Goal: Task Accomplishment & Management: Manage account settings

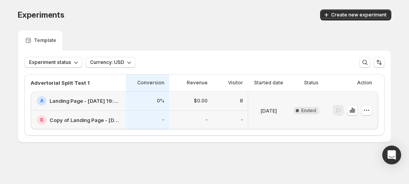
scroll to position [1, 0]
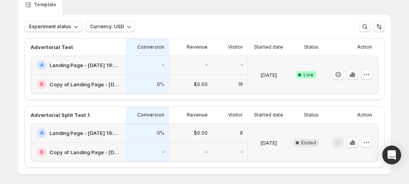
scroll to position [35, 0]
click at [368, 76] on icon "button" at bounding box center [366, 75] width 8 height 8
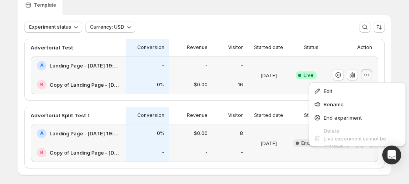
click at [92, 83] on h2 "Copy of Landing Page - [DATE] 19:23:40" at bounding box center [84, 85] width 71 height 8
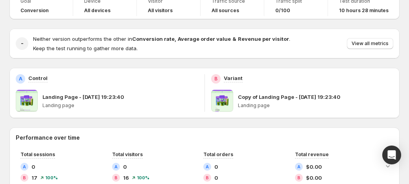
scroll to position [2, 0]
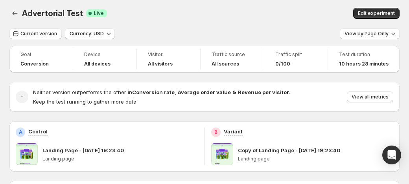
scroll to position [35, 0]
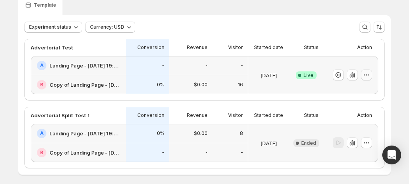
click at [367, 74] on icon "button" at bounding box center [366, 75] width 8 height 8
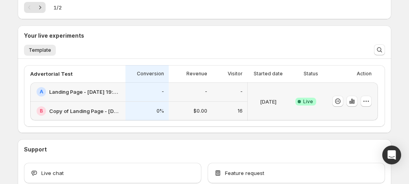
scroll to position [154, 0]
click at [366, 101] on icon "button" at bounding box center [365, 101] width 1 height 1
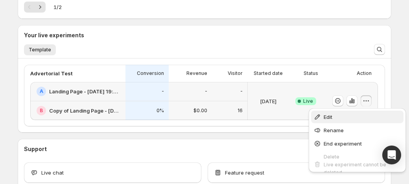
click at [338, 115] on span "Edit" at bounding box center [361, 117] width 77 height 8
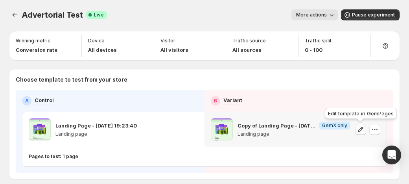
click at [361, 130] on icon "button" at bounding box center [360, 129] width 5 height 5
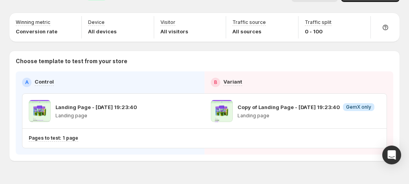
scroll to position [38, 0]
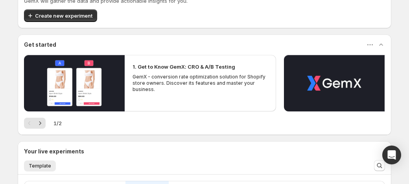
scroll to position [136, 0]
